Goal: Task Accomplishment & Management: Manage account settings

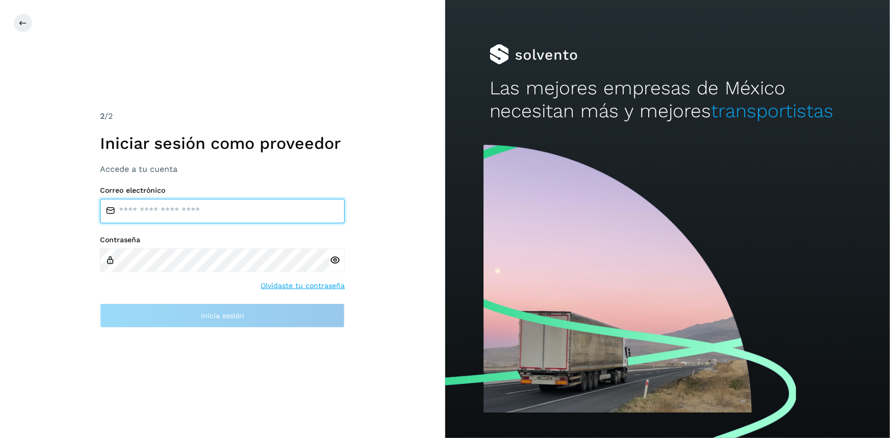
click at [150, 207] on input "email" at bounding box center [222, 211] width 245 height 24
type input "**********"
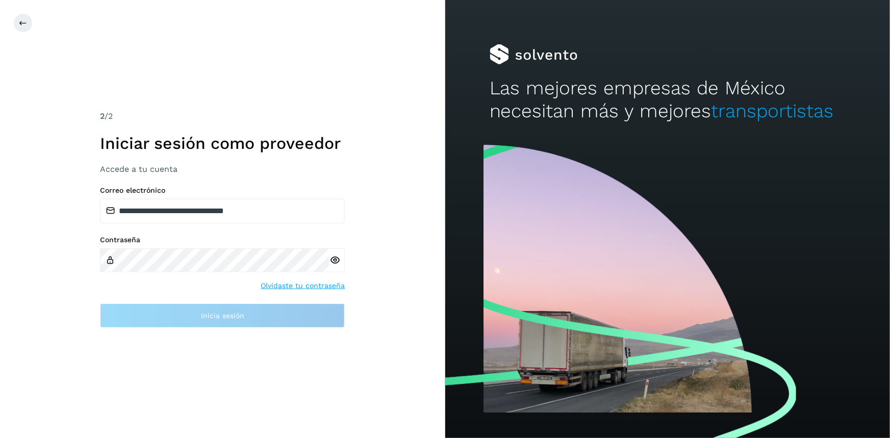
click at [178, 236] on label "Contraseña" at bounding box center [222, 240] width 245 height 9
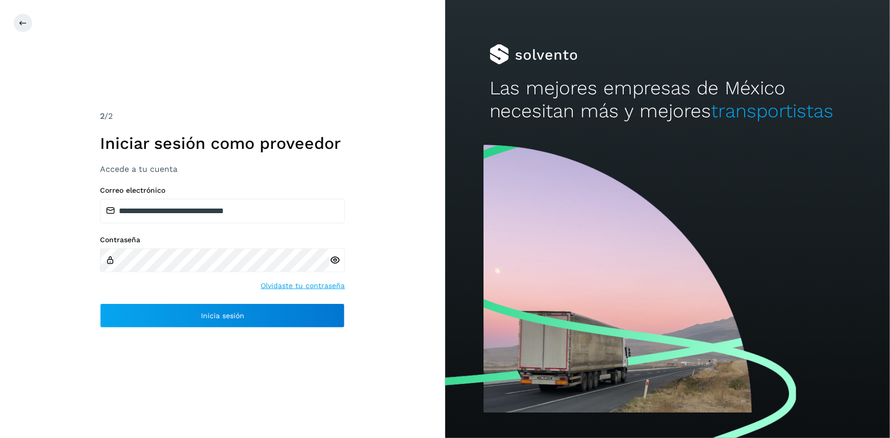
click at [331, 259] on icon at bounding box center [335, 260] width 11 height 11
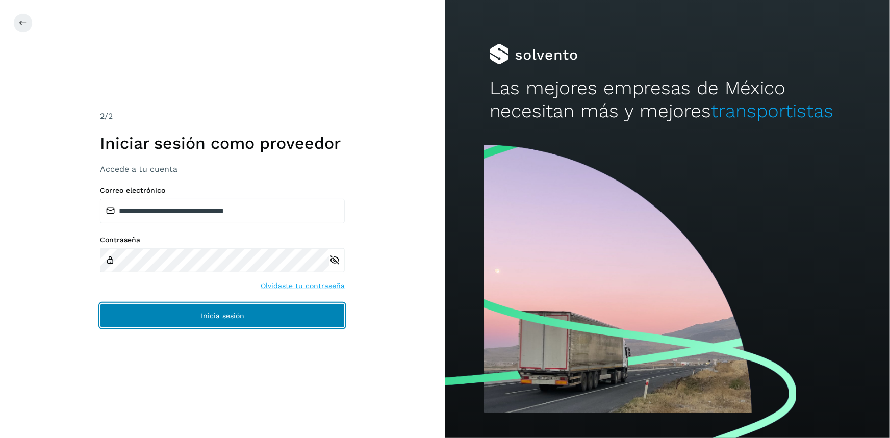
click at [285, 322] on button "Inicia sesión" at bounding box center [222, 316] width 245 height 24
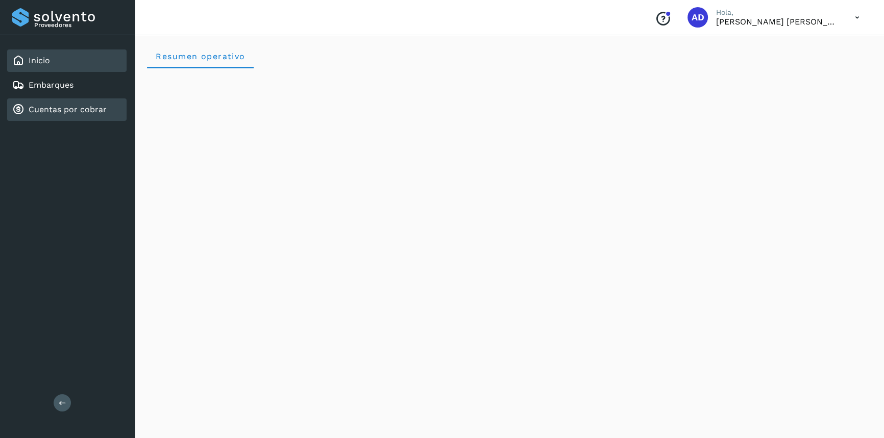
click at [66, 105] on link "Cuentas por cobrar" at bounding box center [68, 110] width 78 height 10
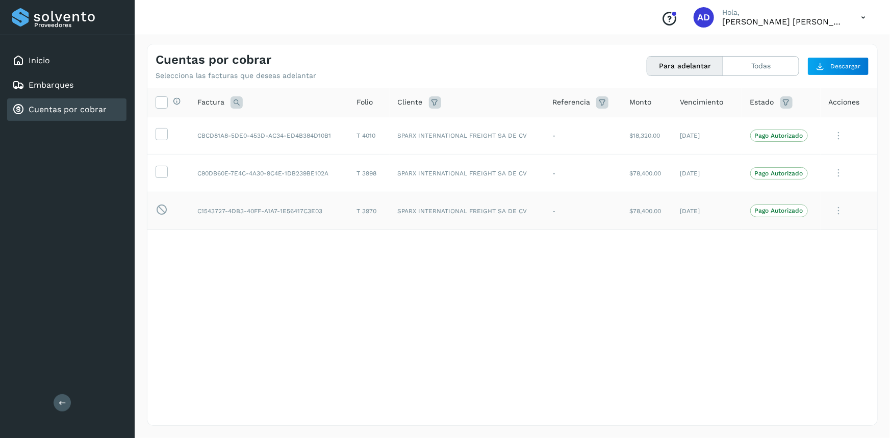
click at [839, 217] on icon at bounding box center [839, 210] width 20 height 21
click at [626, 280] on div at bounding box center [445, 219] width 890 height 438
click at [863, 19] on icon at bounding box center [863, 17] width 21 height 21
click at [804, 47] on div "Cerrar sesión" at bounding box center [812, 45] width 121 height 19
